Goal: Task Accomplishment & Management: Use online tool/utility

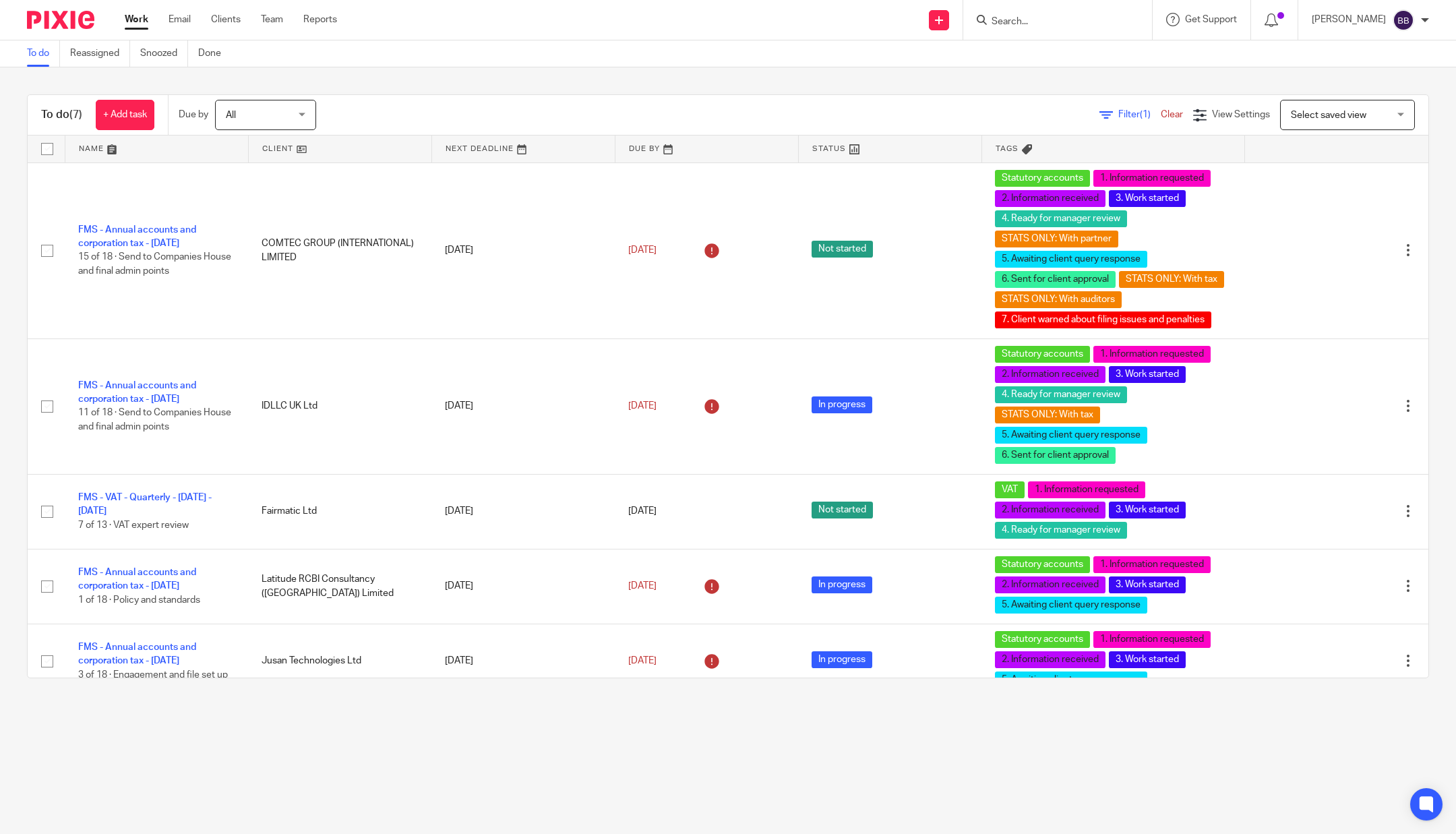
scroll to position [143, 0]
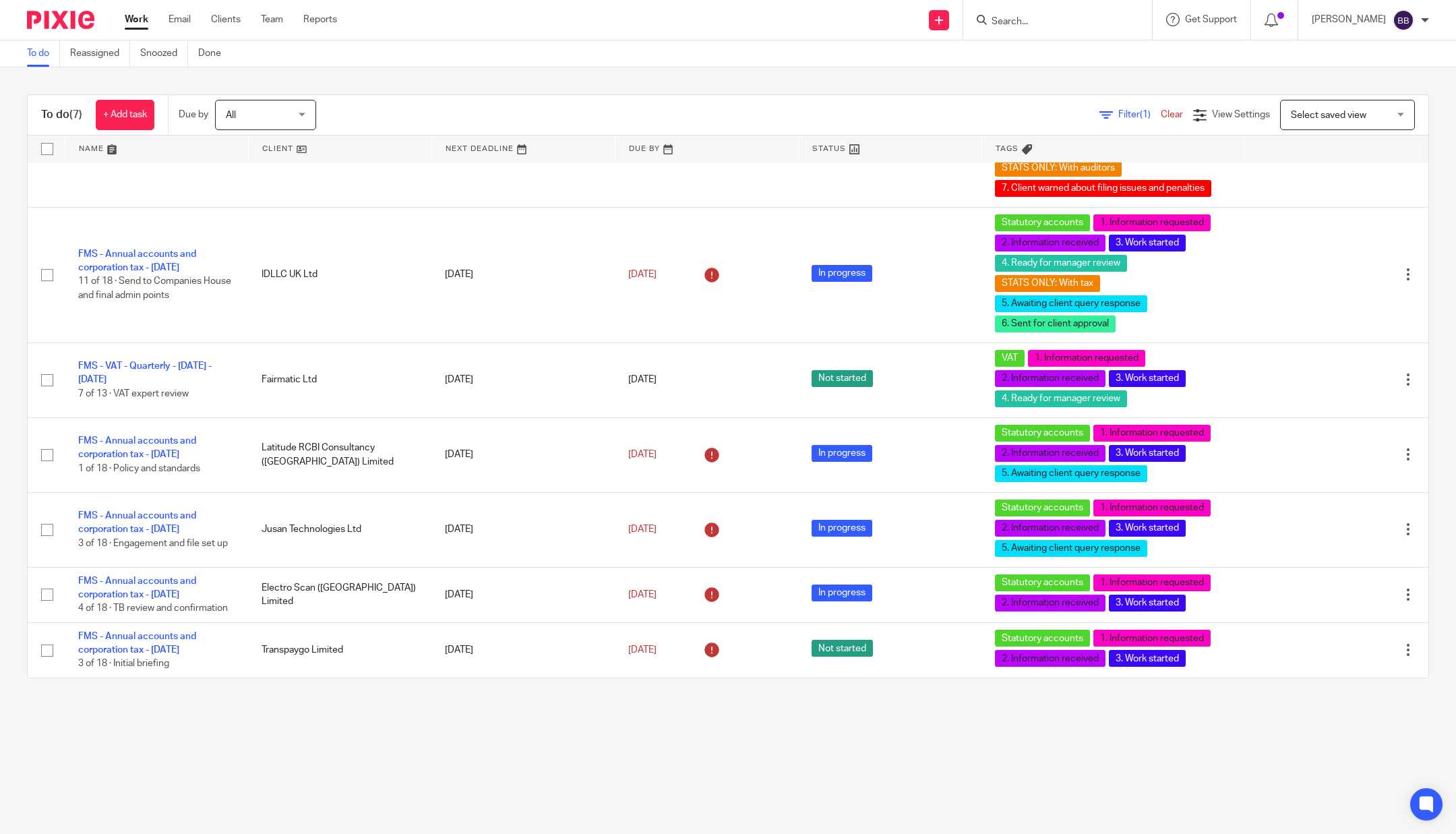
click at [1042, 30] on div at bounding box center [1057, 20] width 189 height 40
click at [1017, 24] on input "Search" at bounding box center [1051, 22] width 122 height 12
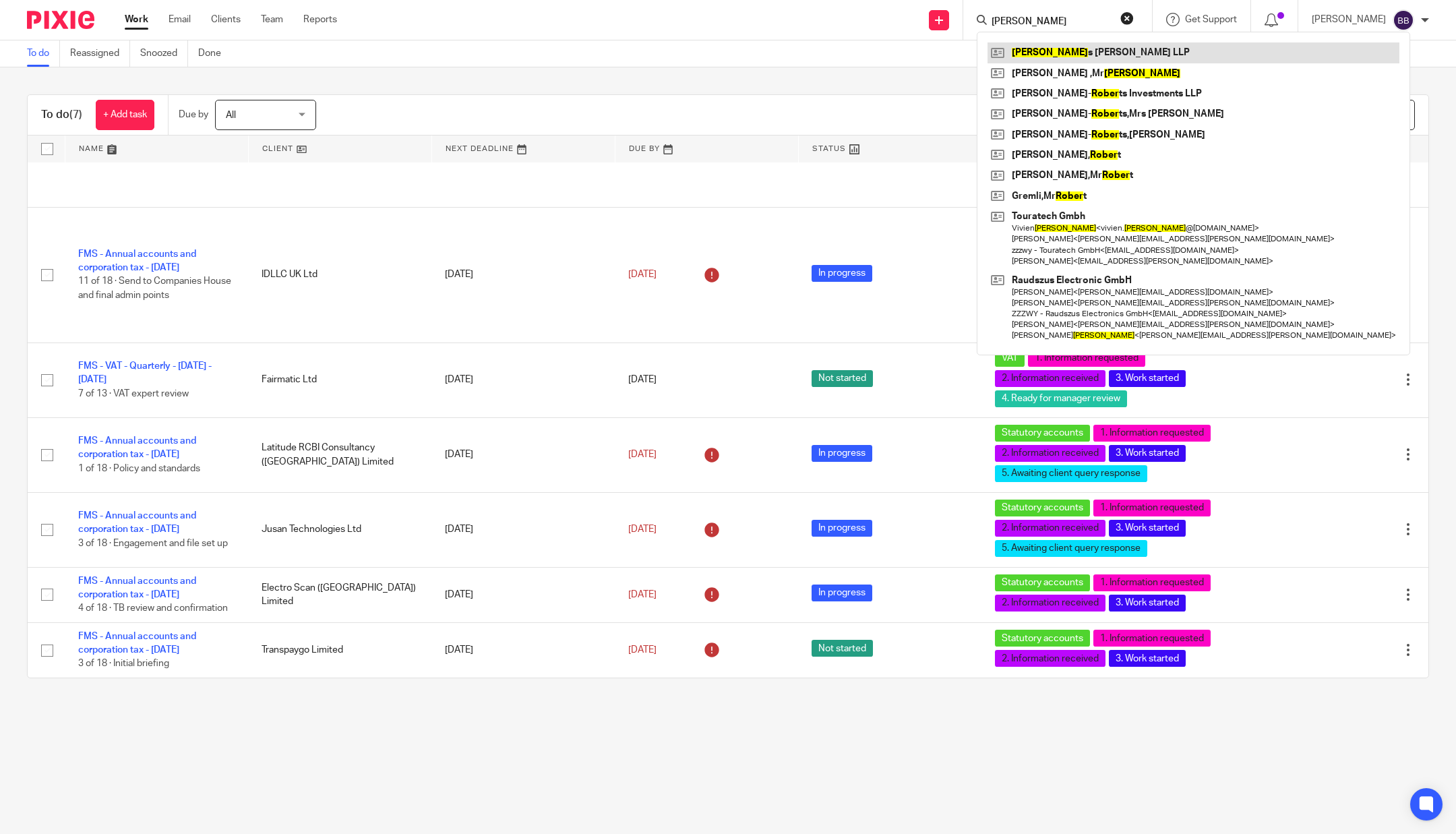
type input "roger"
click at [1032, 52] on link at bounding box center [1193, 53] width 411 height 20
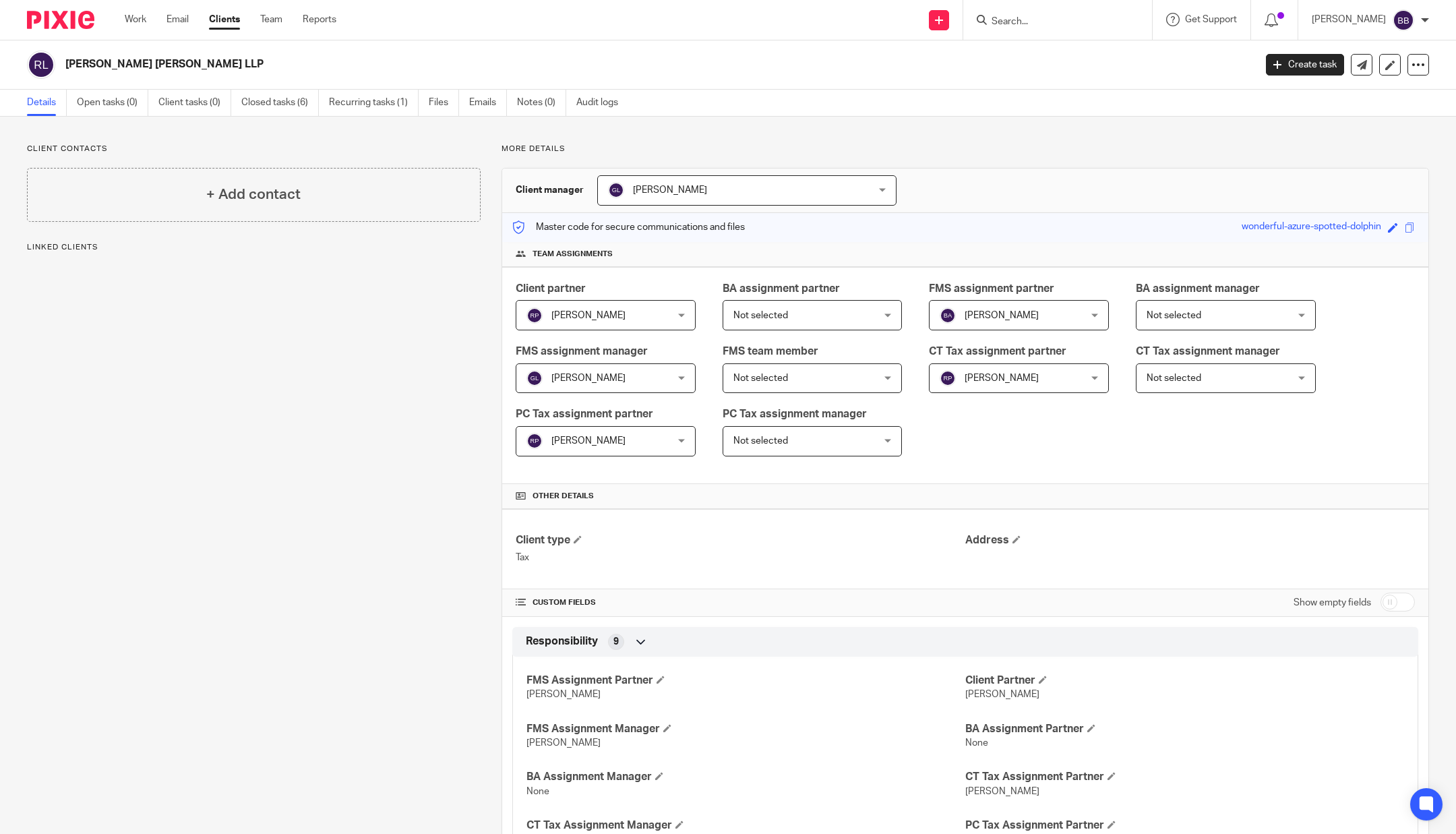
click at [582, 67] on h2 "[PERSON_NAME] [PERSON_NAME] LLP" at bounding box center [538, 64] width 945 height 14
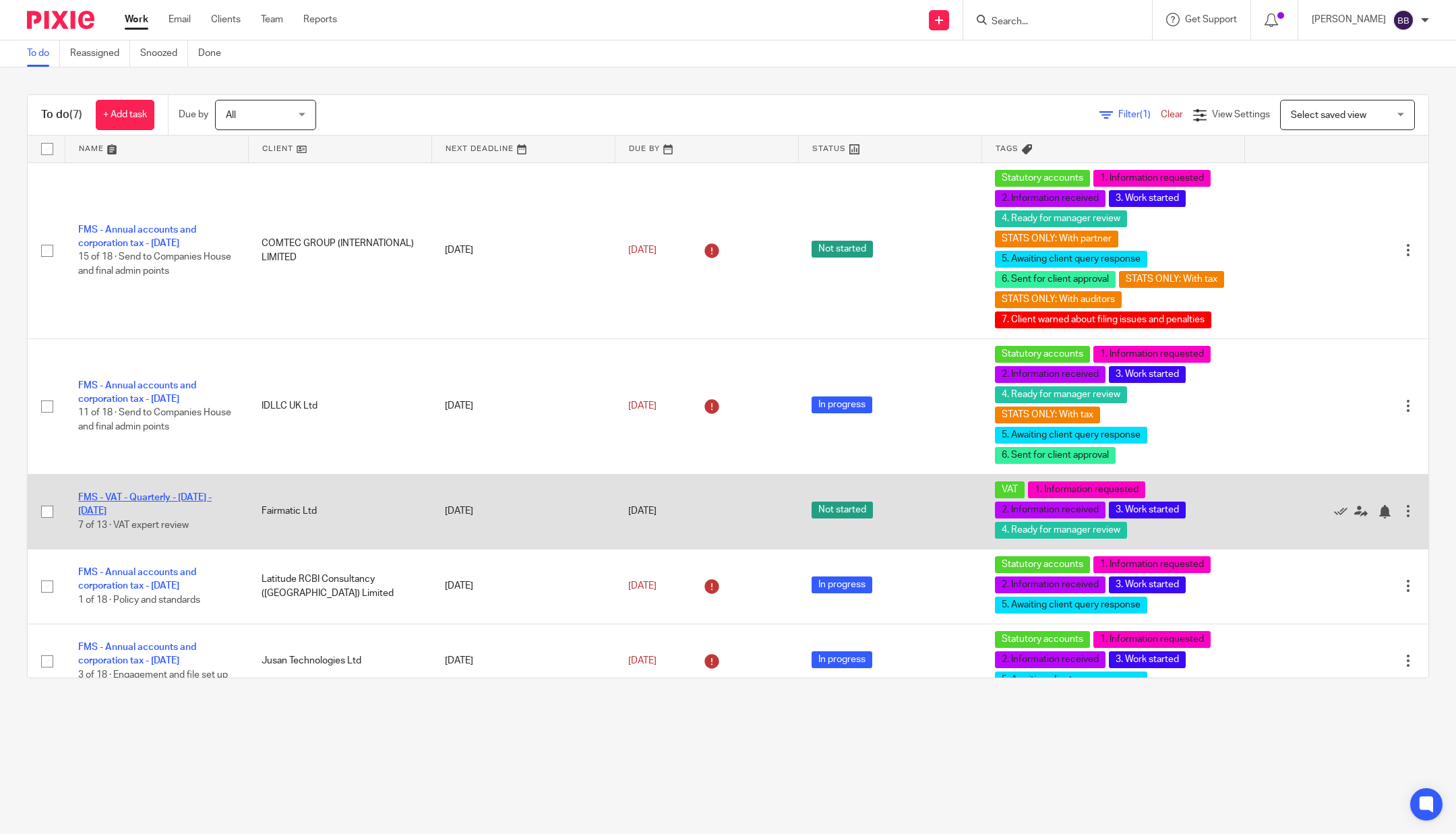
click at [161, 495] on link "FMS - VAT - Quarterly - [DATE] - [DATE]" at bounding box center [145, 504] width 134 height 23
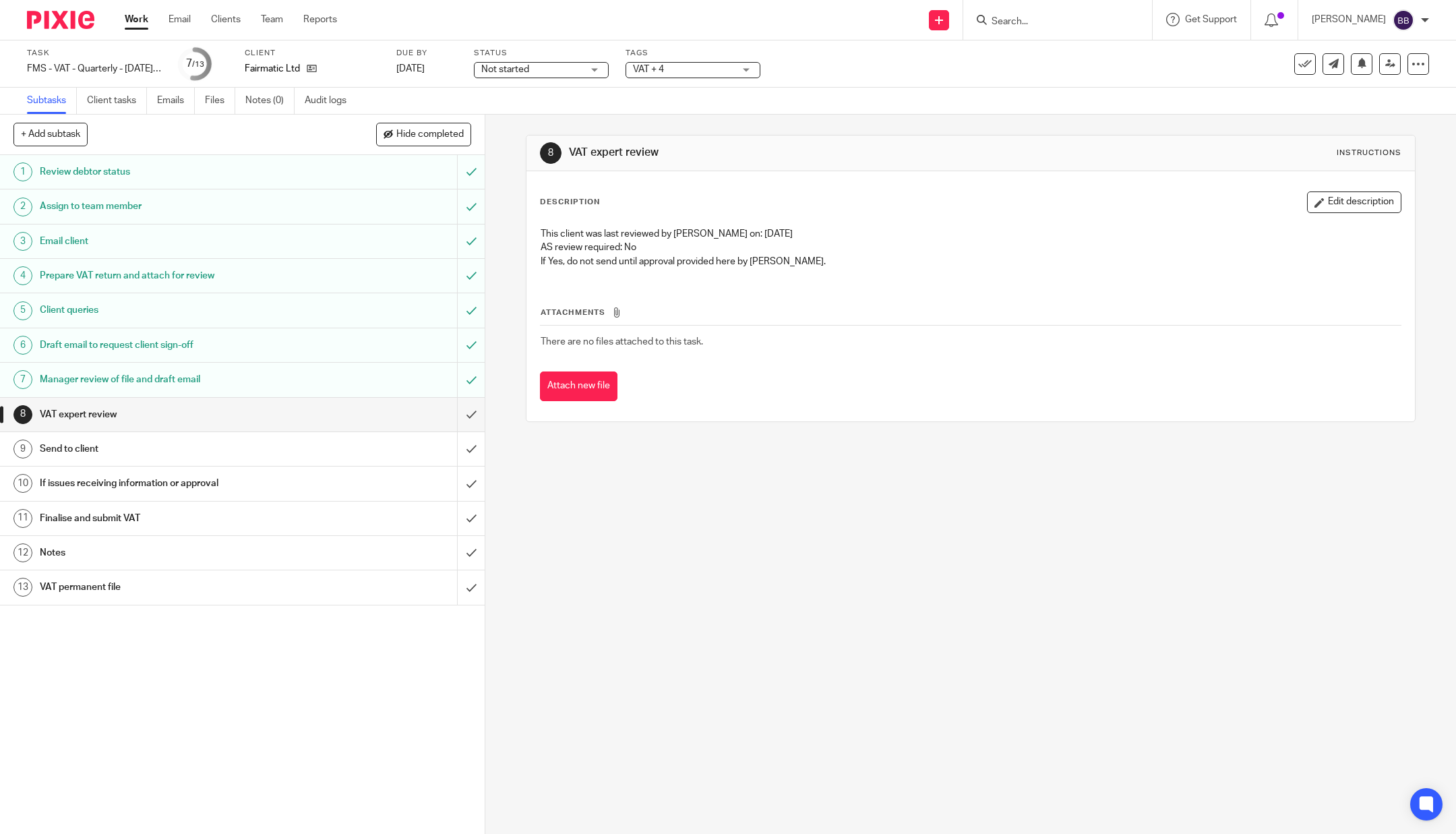
click at [191, 378] on h1 "Manager review of file and draft email" at bounding box center [174, 380] width 270 height 20
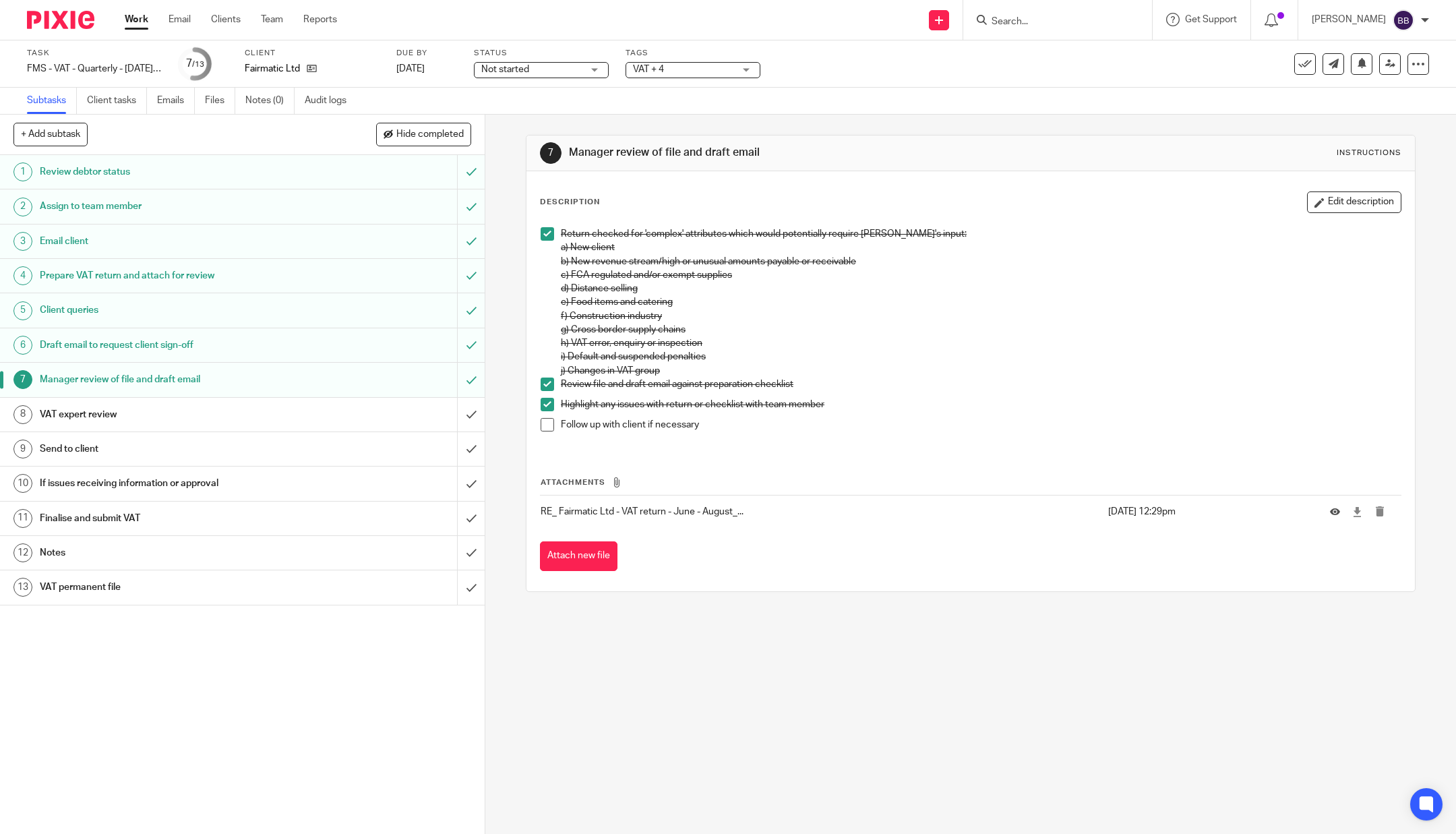
click at [1345, 191] on button "Edit description" at bounding box center [1354, 202] width 95 height 22
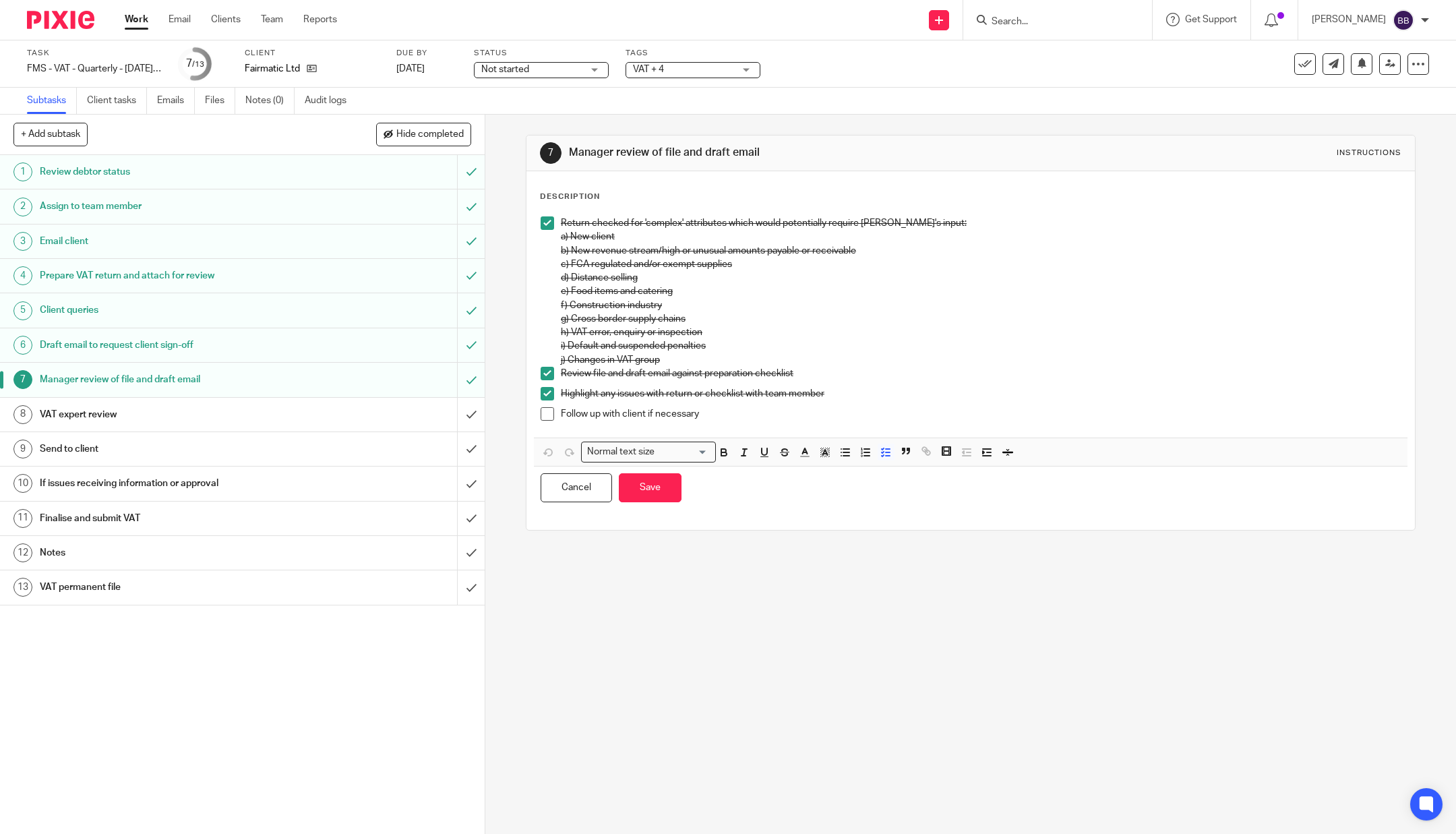
click at [801, 408] on p "Follow up with client if necessary" at bounding box center [980, 414] width 840 height 14
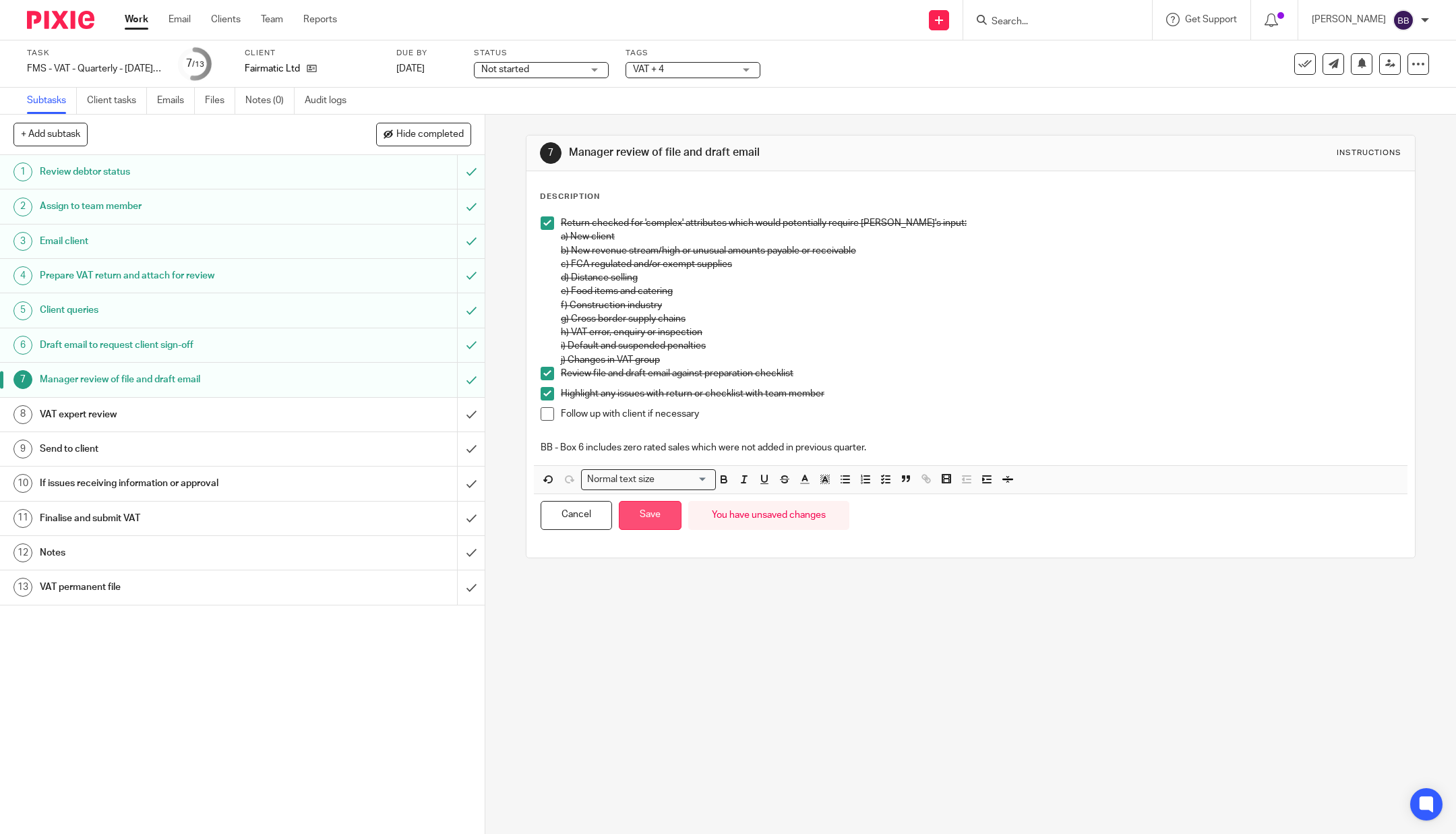
click at [650, 516] on button "Save" at bounding box center [650, 515] width 63 height 29
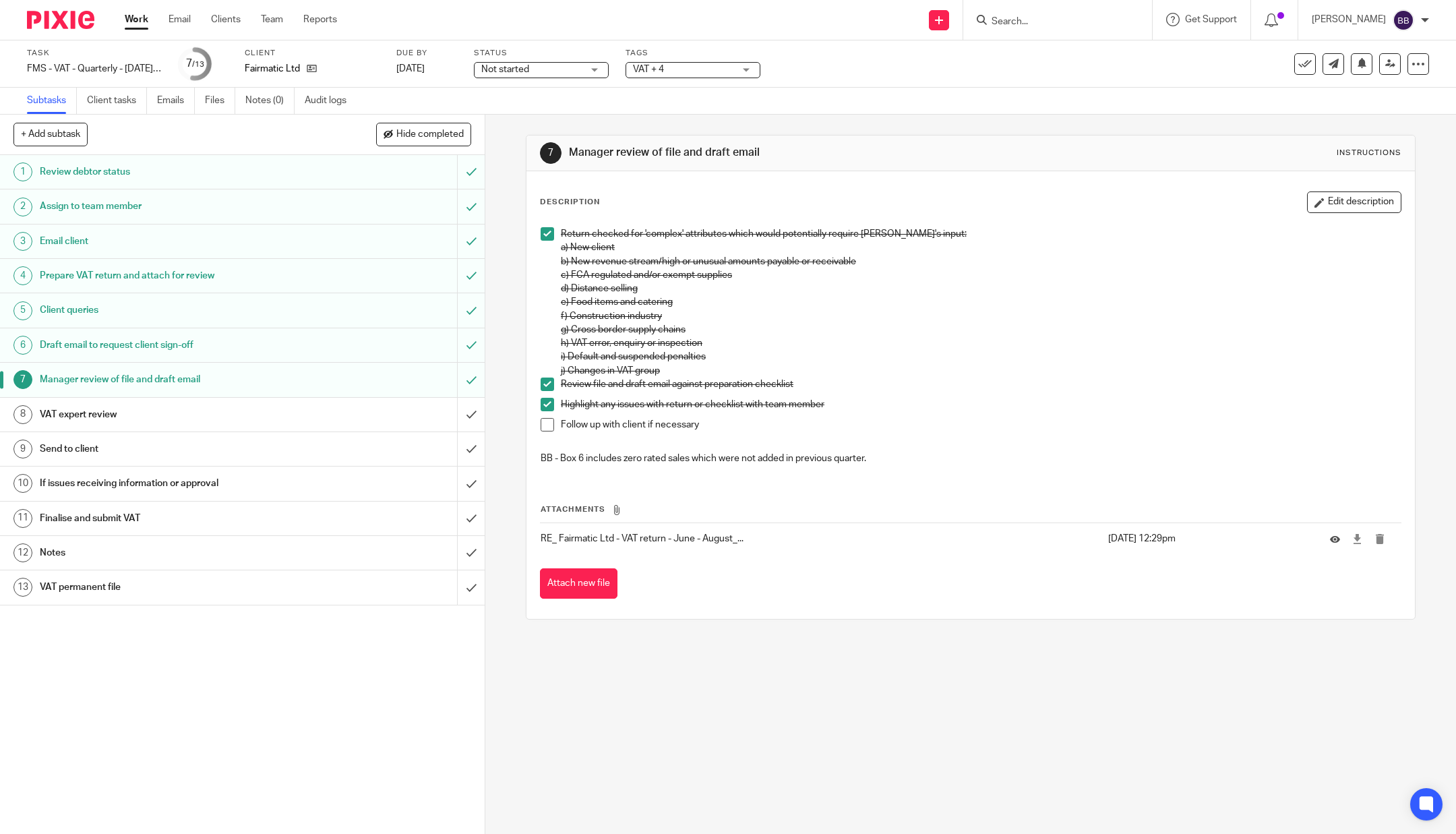
click at [1154, 77] on div "Task FMS - VAT - Quarterly - [DATE] - [DATE] Save FMS - VAT - Quarterly - [DATE…" at bounding box center [611, 64] width 1168 height 32
